Goal: Task Accomplishment & Management: Manage account settings

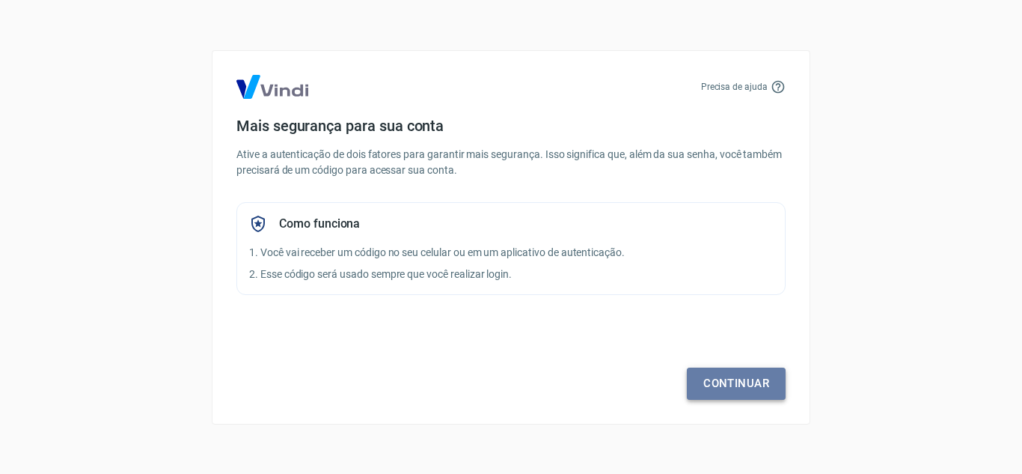
click at [750, 370] on link "Continuar" at bounding box center [736, 382] width 99 height 31
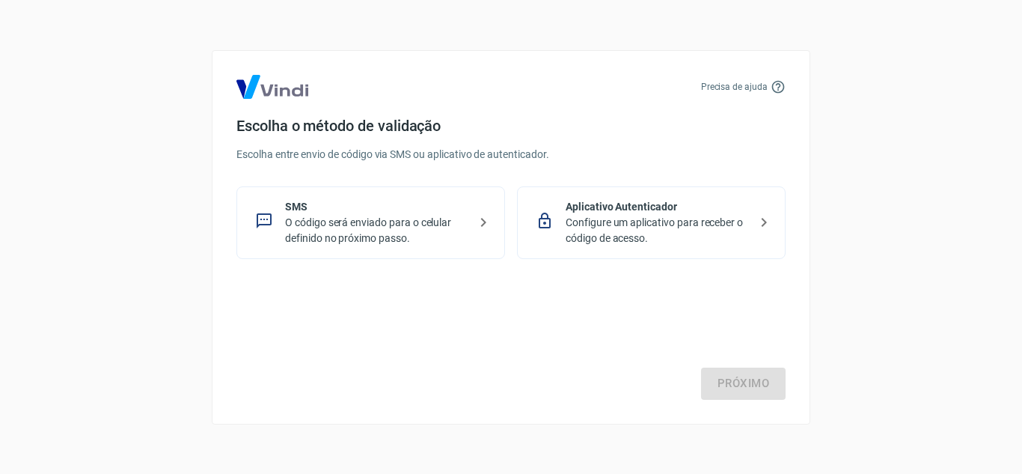
click at [449, 224] on p "O código será enviado para o celular definido no próximo passo." at bounding box center [376, 230] width 183 height 31
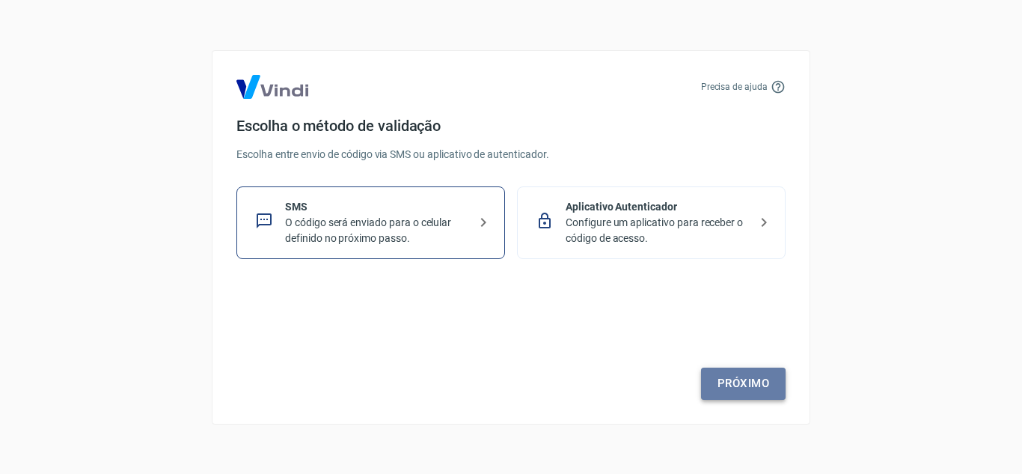
click at [749, 384] on link "Próximo" at bounding box center [743, 382] width 85 height 31
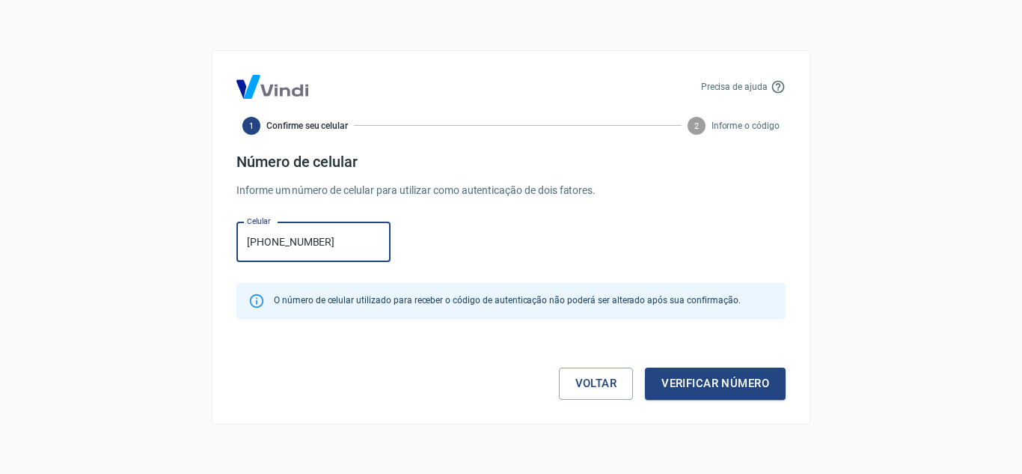
type input "[PHONE_NUMBER]"
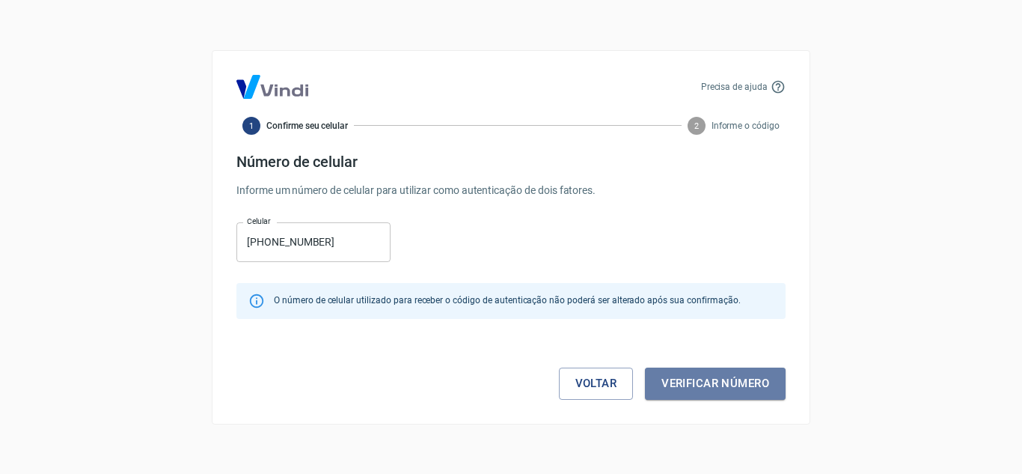
click at [749, 384] on button "Verificar número" at bounding box center [715, 382] width 141 height 31
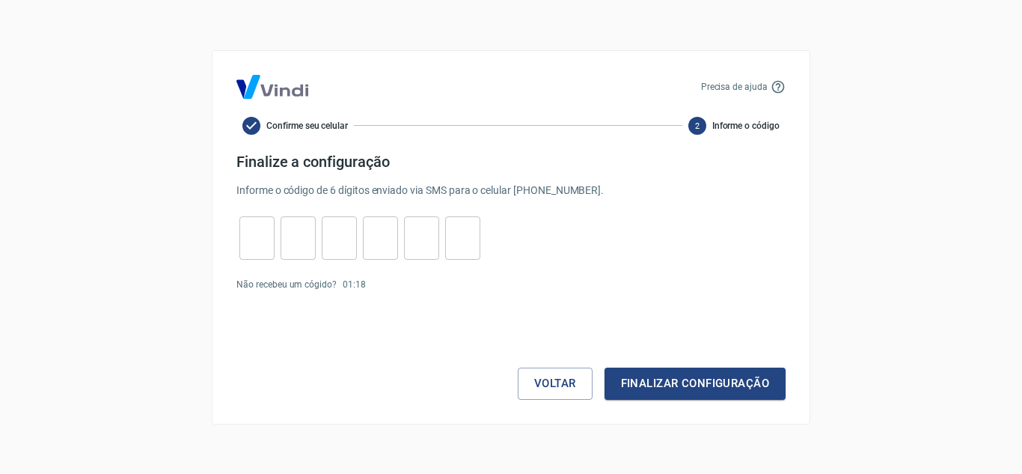
click at [256, 230] on input "tel" at bounding box center [256, 237] width 35 height 32
type input "7"
type input "5"
type input "3"
type input "5"
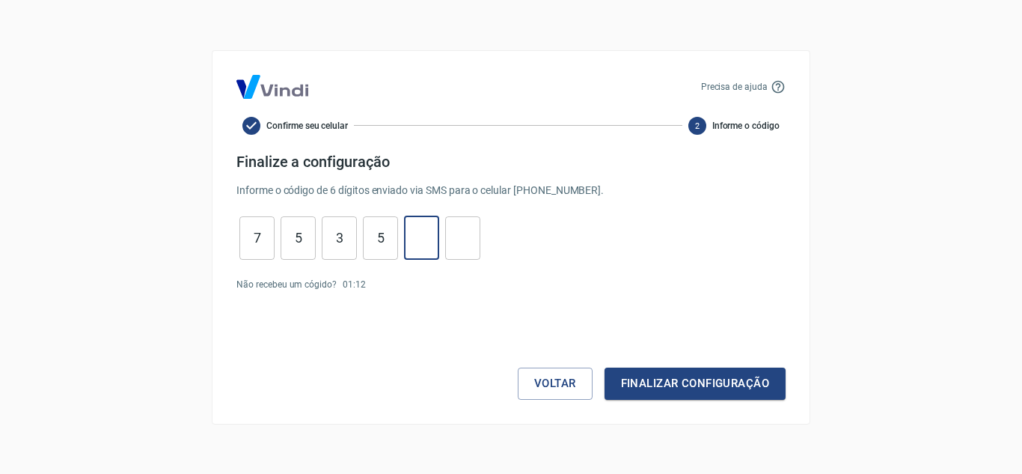
type input "1"
type input "8"
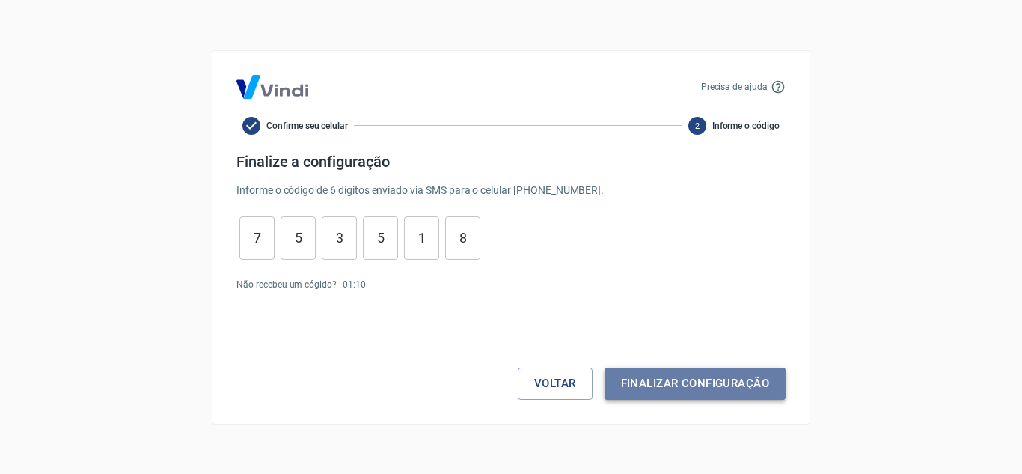
click at [767, 385] on button "Finalizar configuração" at bounding box center [694, 382] width 181 height 31
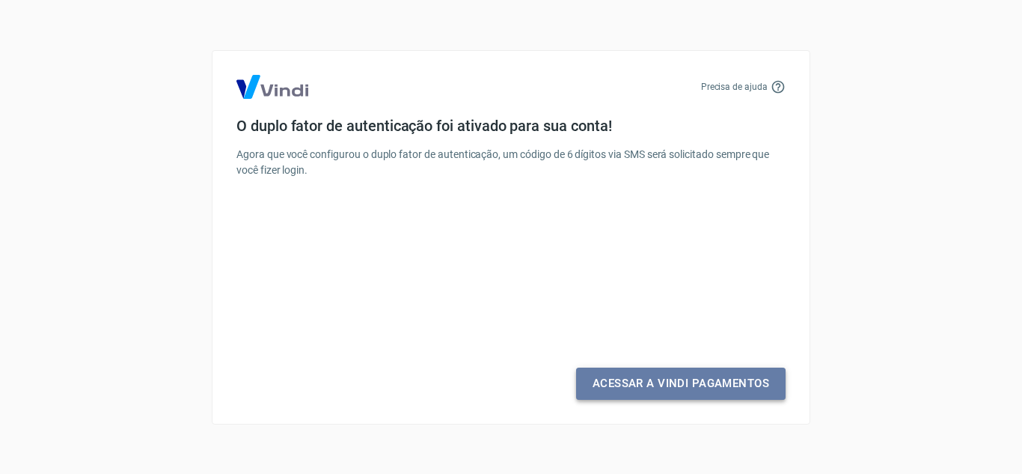
click at [767, 385] on link "Acessar a Vindi Pagamentos" at bounding box center [680, 382] width 209 height 31
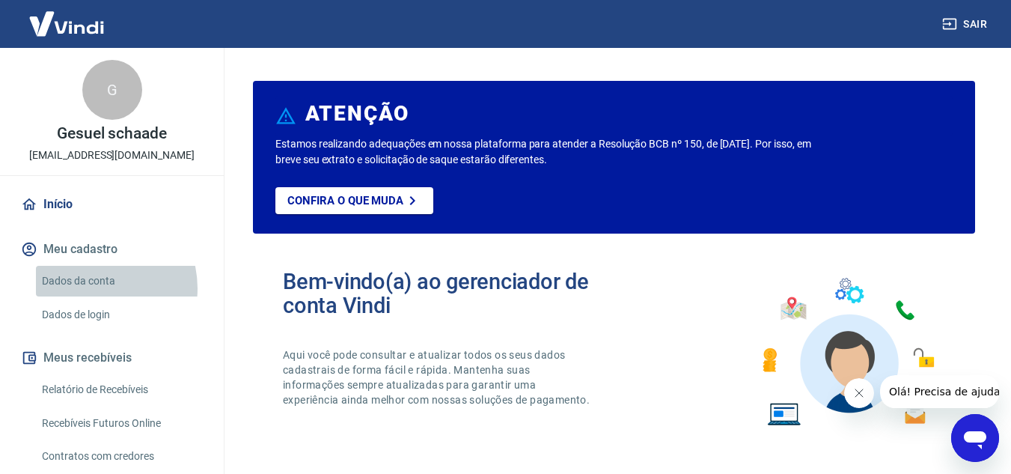
click at [93, 288] on link "Dados da conta" at bounding box center [121, 281] width 170 height 31
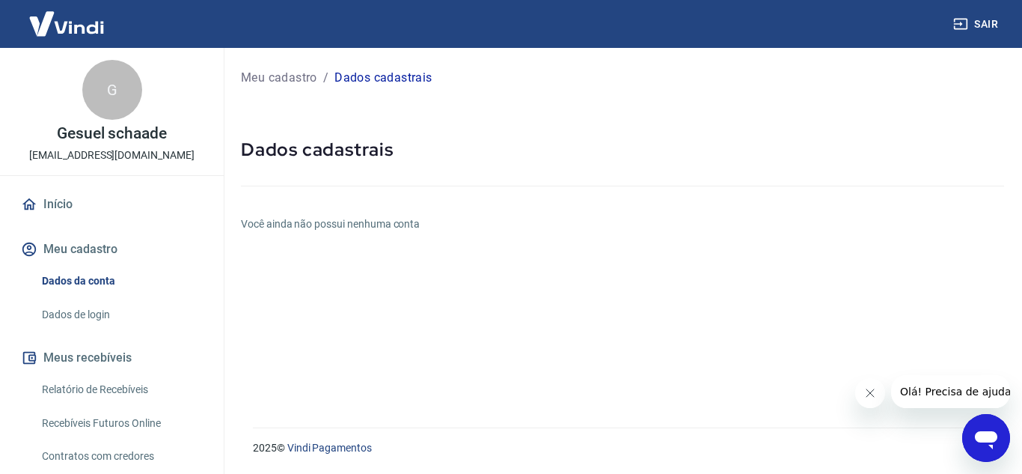
click at [871, 400] on button "Fechar mensagem da empresa" at bounding box center [869, 393] width 30 height 30
click at [61, 379] on link "Relatório de Recebíveis" at bounding box center [121, 389] width 170 height 31
